Goal: Check status: Check status

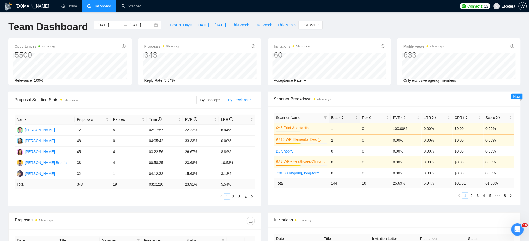
click at [356, 117] on div "Bids" at bounding box center [344, 118] width 27 height 6
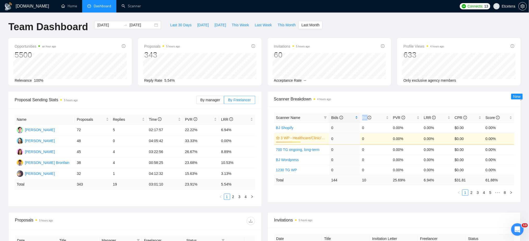
click at [356, 117] on div "Bids" at bounding box center [344, 118] width 27 height 6
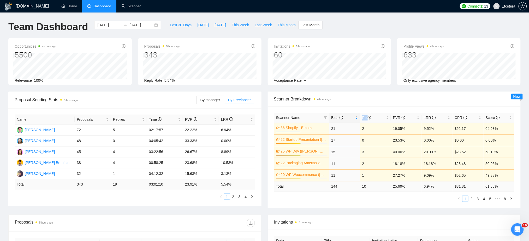
click at [284, 24] on span "This Month" at bounding box center [286, 25] width 18 height 6
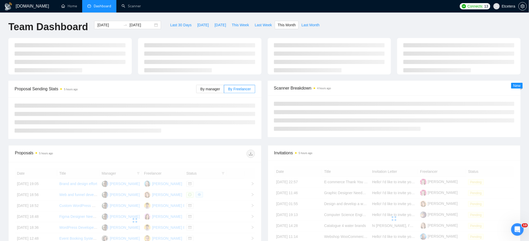
type input "2025-09-01"
type input "2025-09-30"
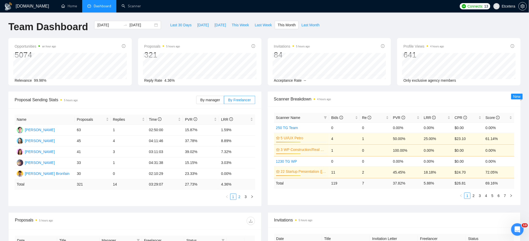
click at [240, 198] on link "2" at bounding box center [240, 197] width 6 height 6
click at [255, 24] on span "Last Week" at bounding box center [263, 25] width 17 height 6
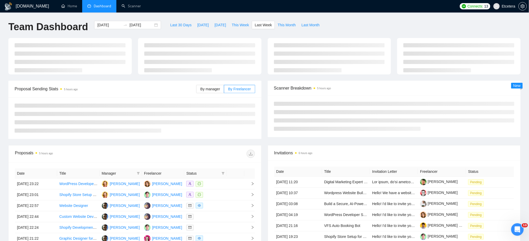
type input "2025-09-22"
type input "2025-09-28"
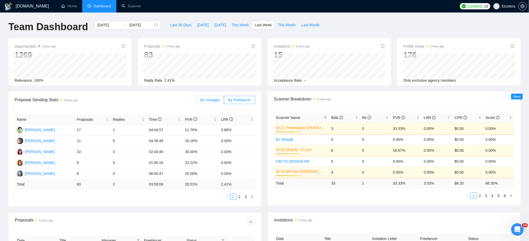
click at [217, 101] on span "By manager" at bounding box center [210, 100] width 20 height 4
click at [196, 101] on input "By manager" at bounding box center [196, 101] width 0 height 0
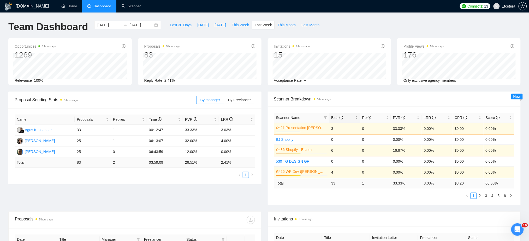
click at [355, 116] on div "Bids" at bounding box center [344, 118] width 27 height 6
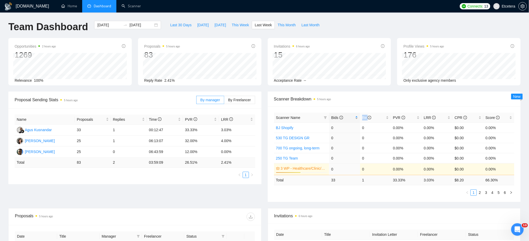
click at [355, 116] on div "Bids" at bounding box center [344, 118] width 27 height 6
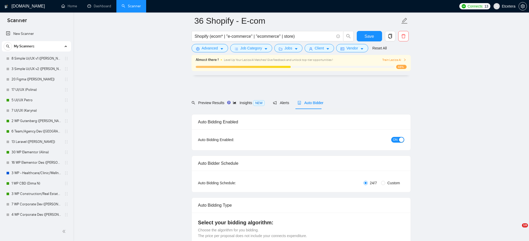
scroll to position [656, 0]
